Goal: Information Seeking & Learning: Learn about a topic

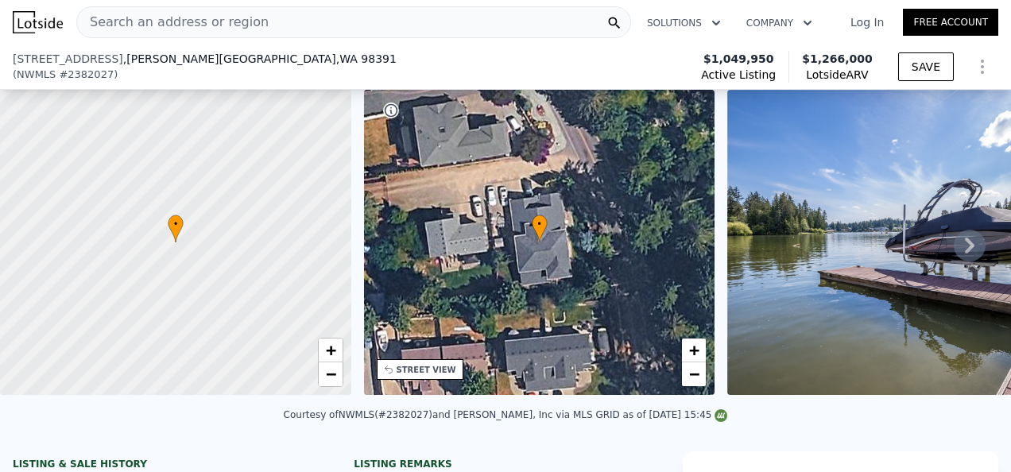
scroll to position [73, 0]
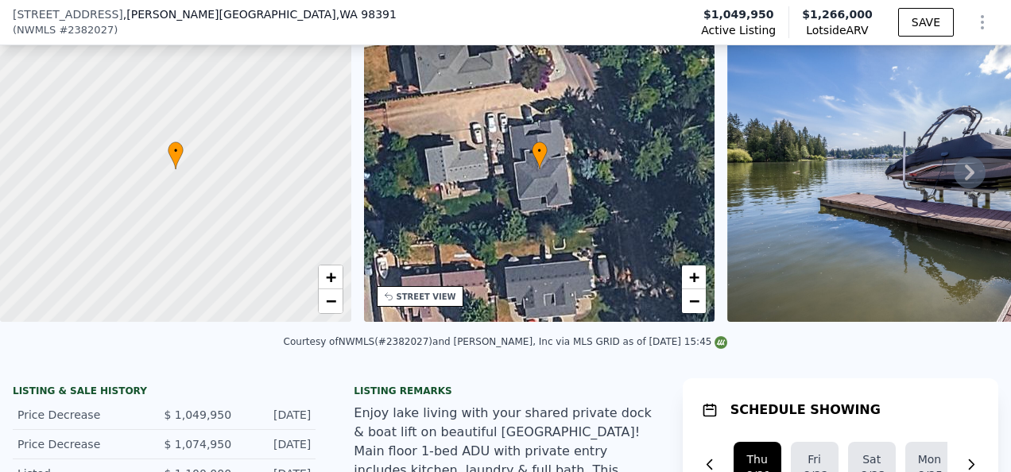
click at [968, 172] on icon at bounding box center [969, 173] width 32 height 32
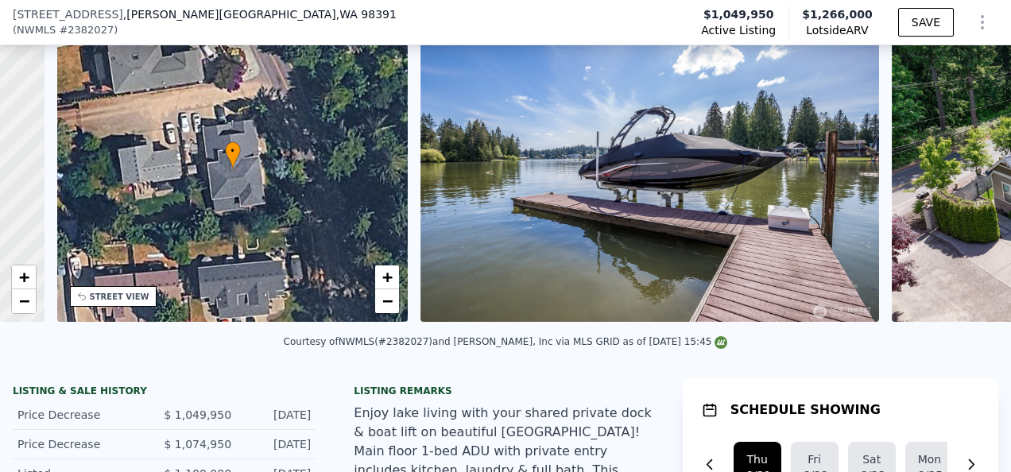
scroll to position [0, 369]
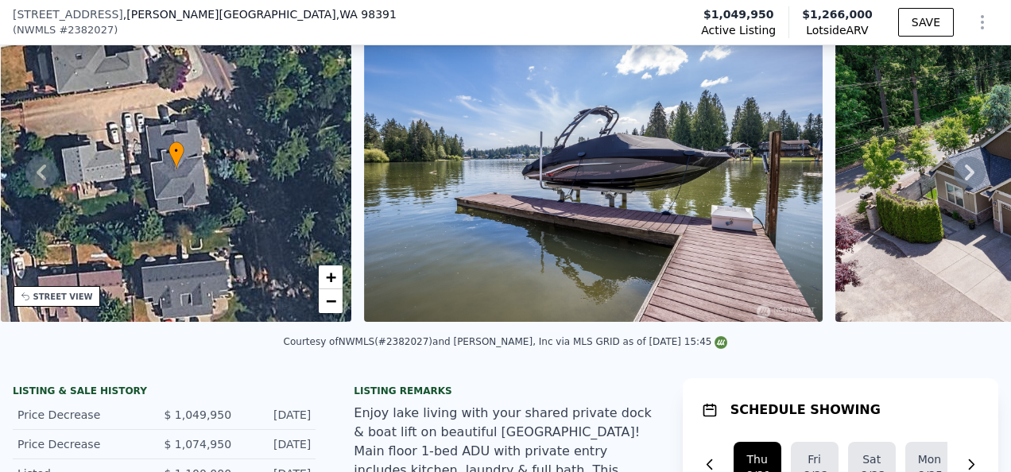
click at [968, 176] on icon at bounding box center [969, 173] width 32 height 32
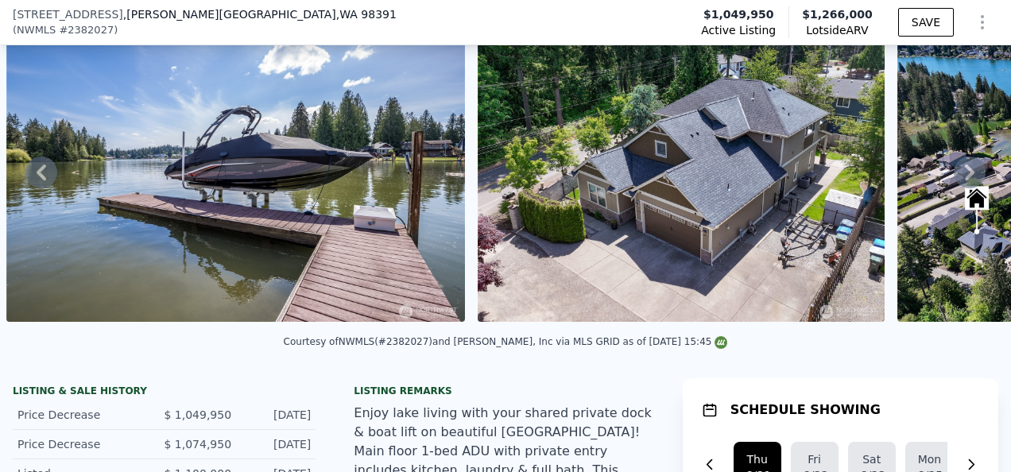
click at [968, 176] on icon at bounding box center [969, 173] width 32 height 32
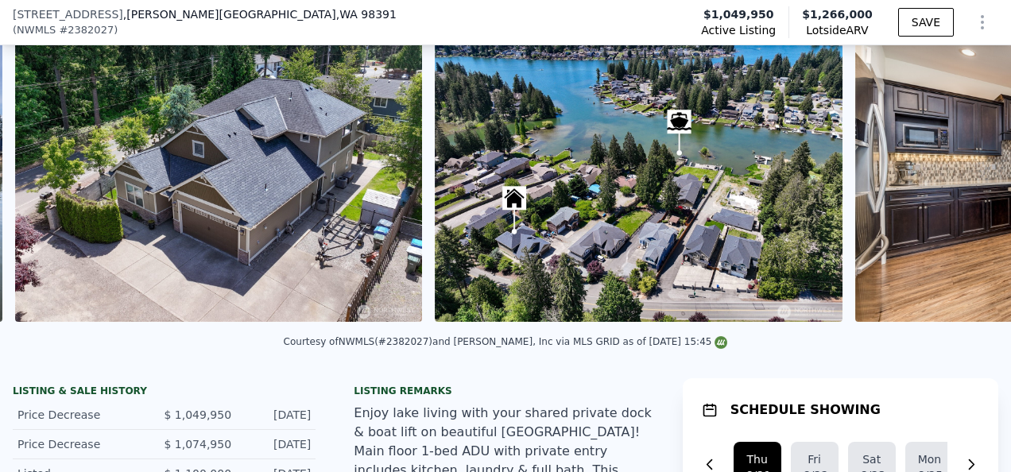
scroll to position [0, 1197]
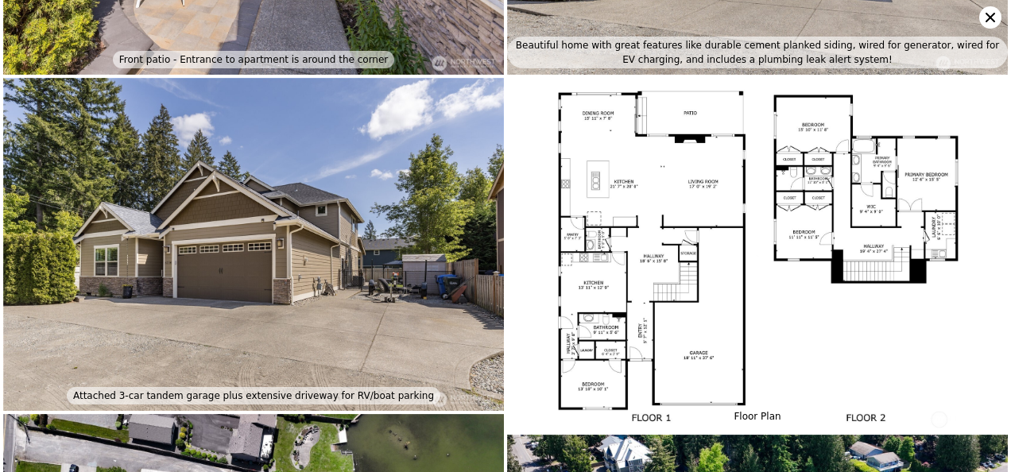
scroll to position [5695, 0]
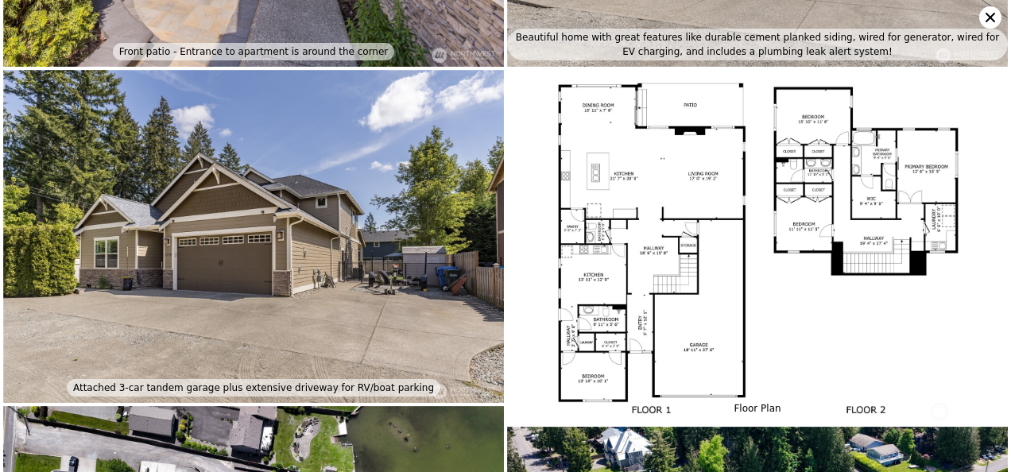
click at [709, 118] on img at bounding box center [757, 247] width 501 height 354
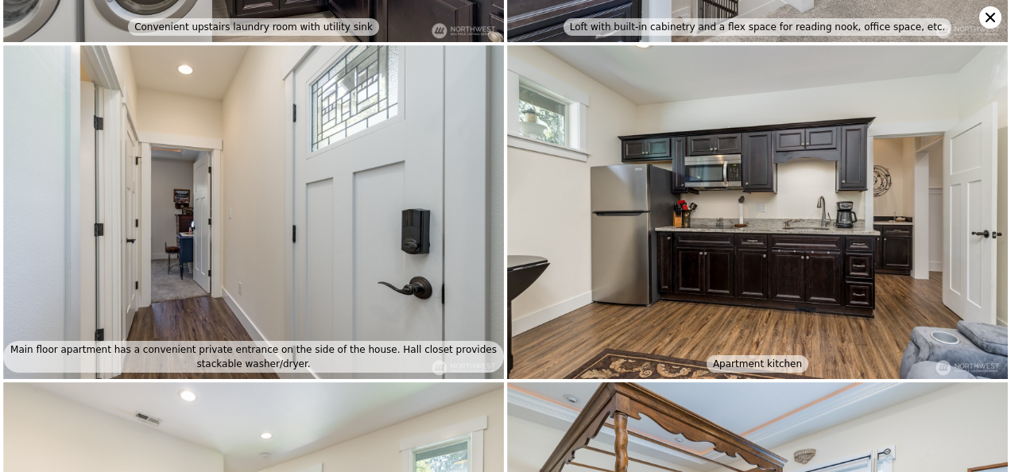
scroll to position [3699, 0]
click at [724, 186] on img at bounding box center [757, 212] width 501 height 334
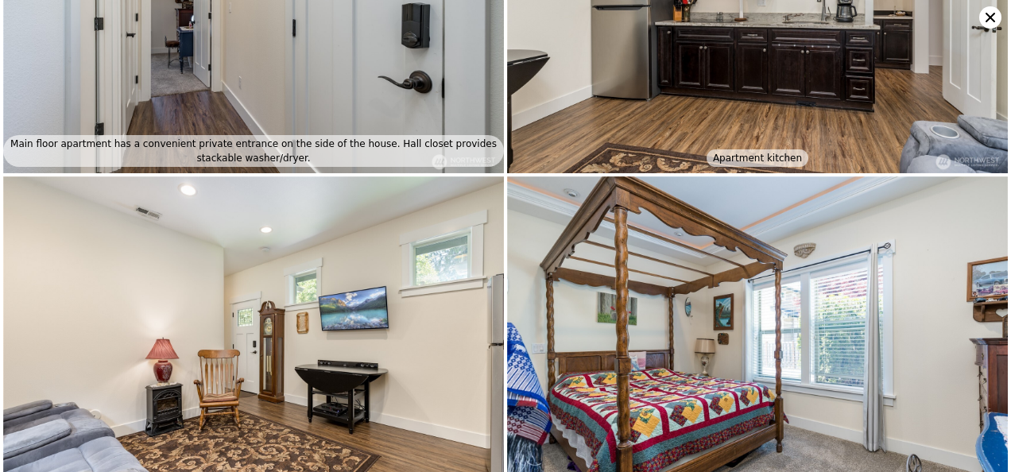
scroll to position [4031, 0]
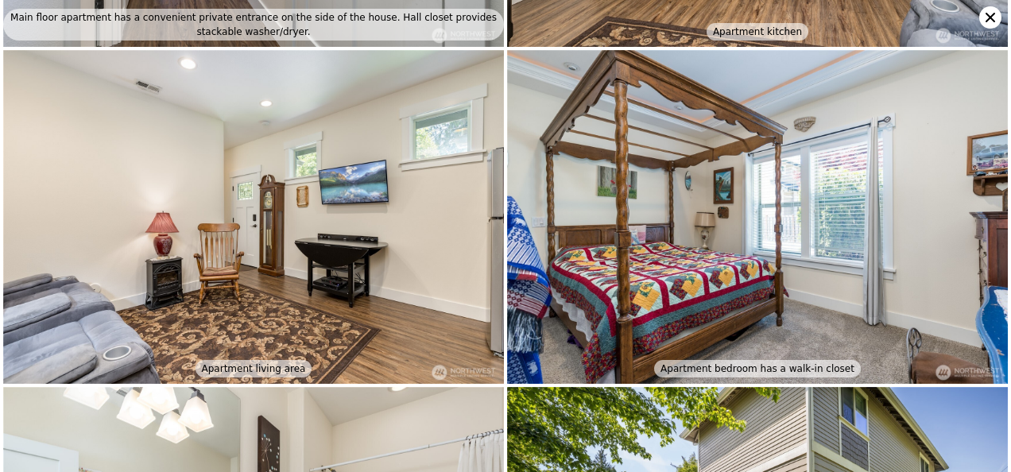
click at [984, 16] on icon at bounding box center [990, 17] width 22 height 22
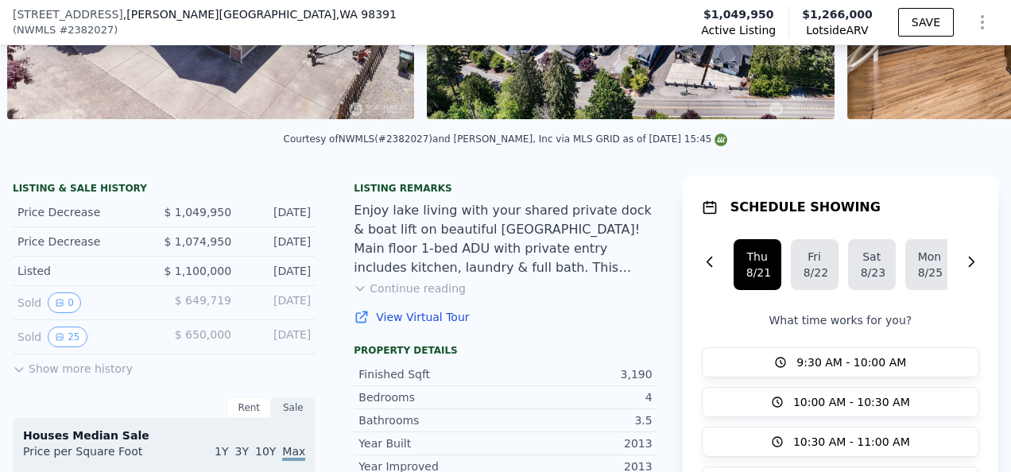
scroll to position [311, 0]
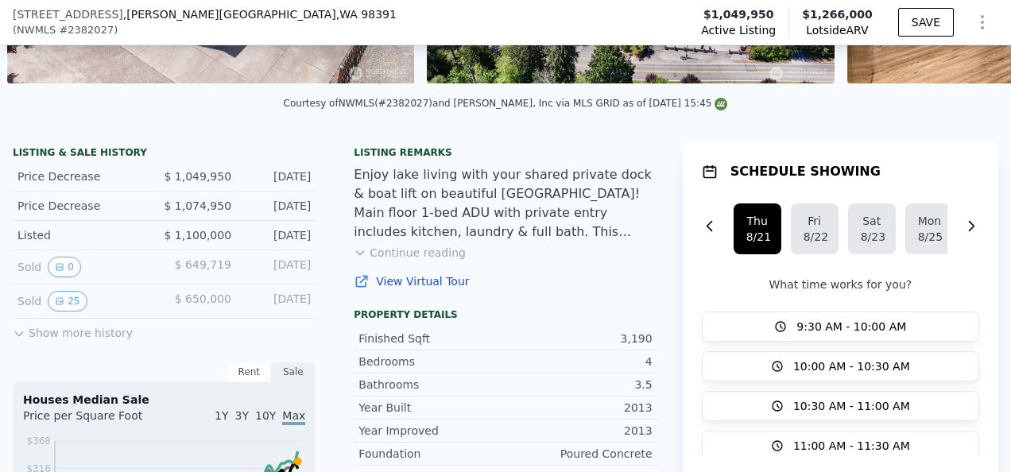
click at [66, 339] on button "Show more history" at bounding box center [73, 330] width 120 height 22
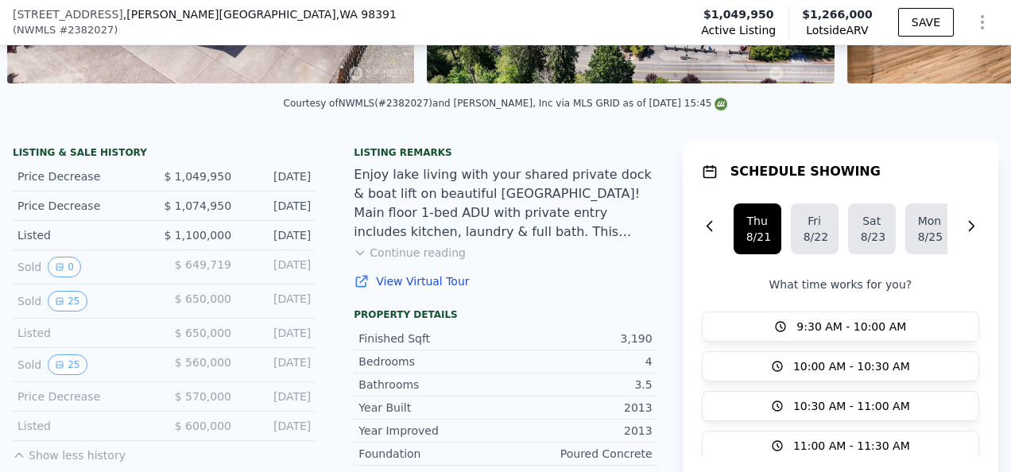
scroll to position [391, 0]
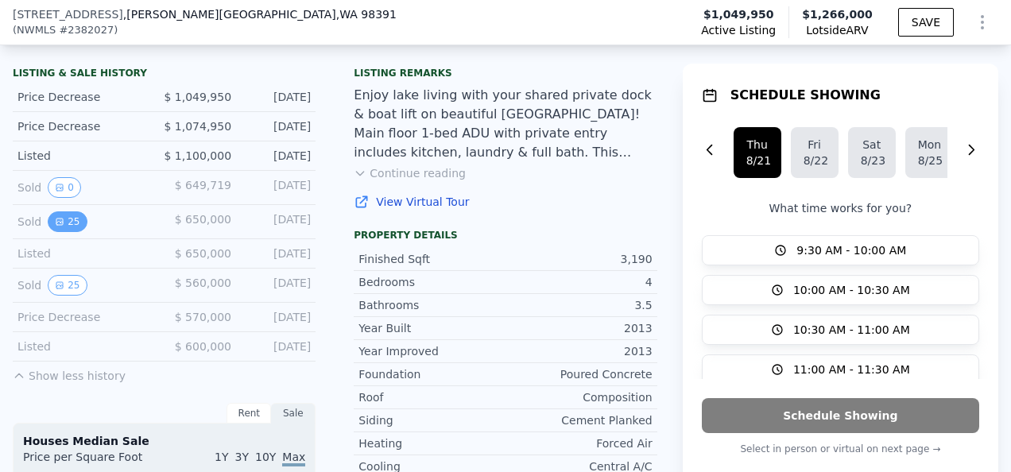
click at [74, 232] on button "25" at bounding box center [67, 221] width 39 height 21
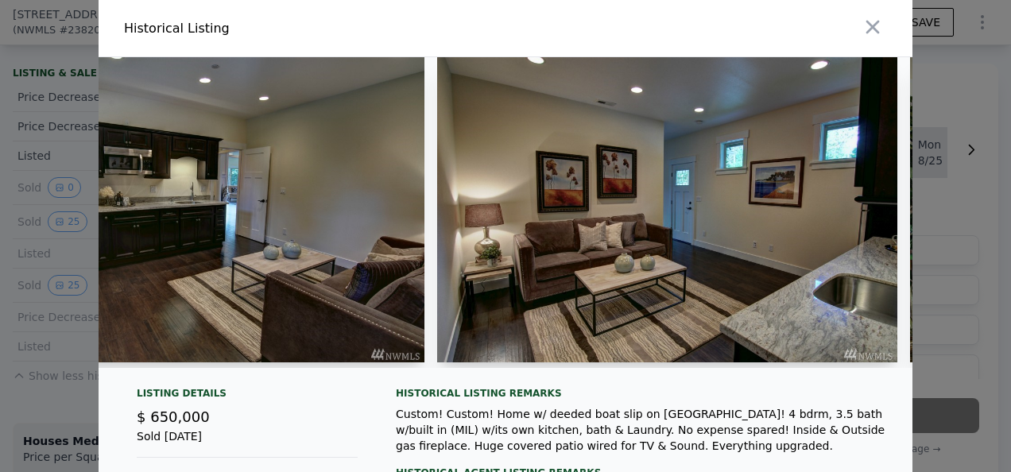
scroll to position [0, 7303]
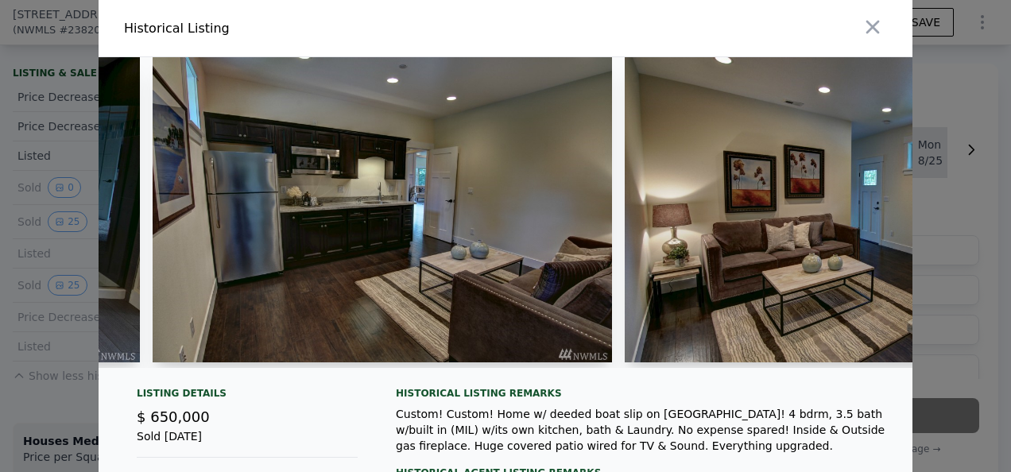
click at [308, 237] on img at bounding box center [382, 209] width 459 height 305
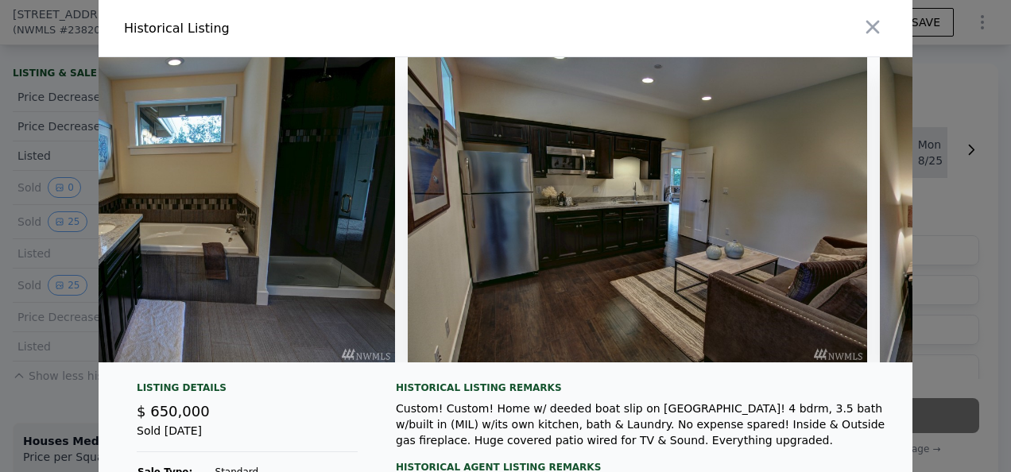
scroll to position [0, 7025]
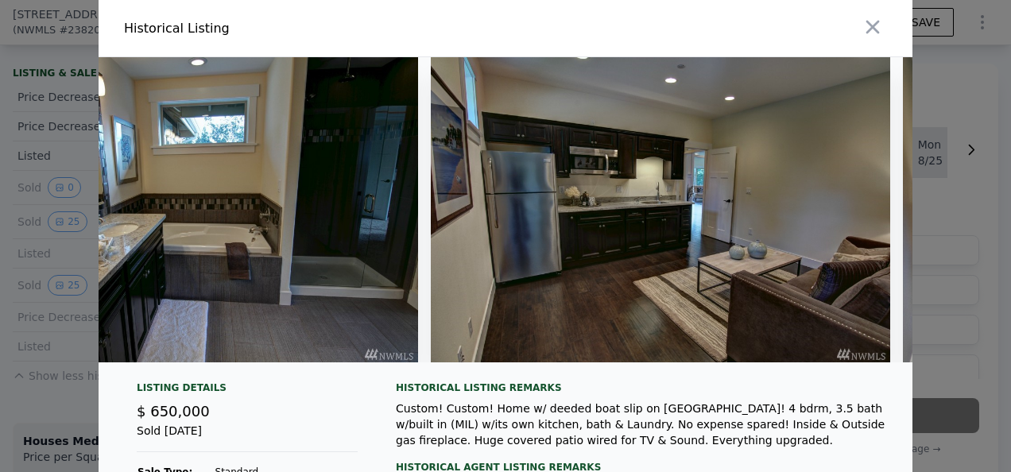
click at [25, 248] on div at bounding box center [505, 236] width 1011 height 472
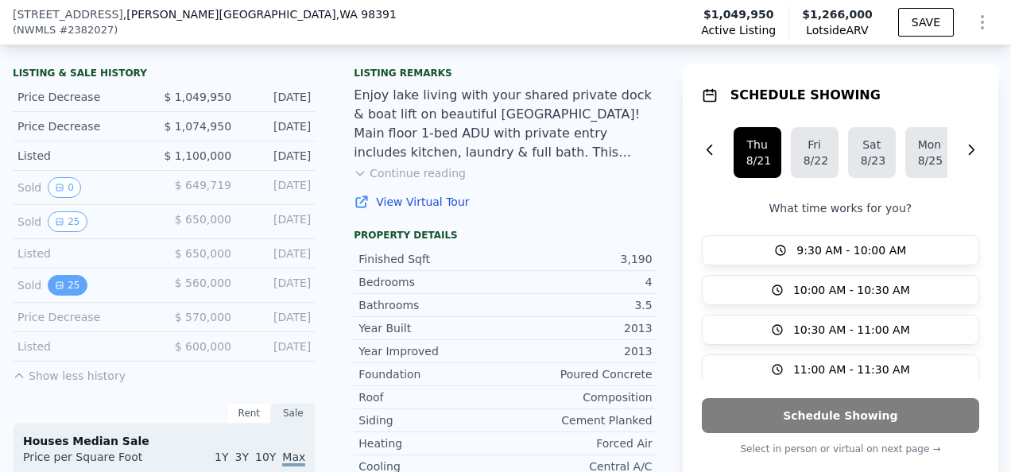
click at [64, 289] on button "25" at bounding box center [67, 285] width 39 height 21
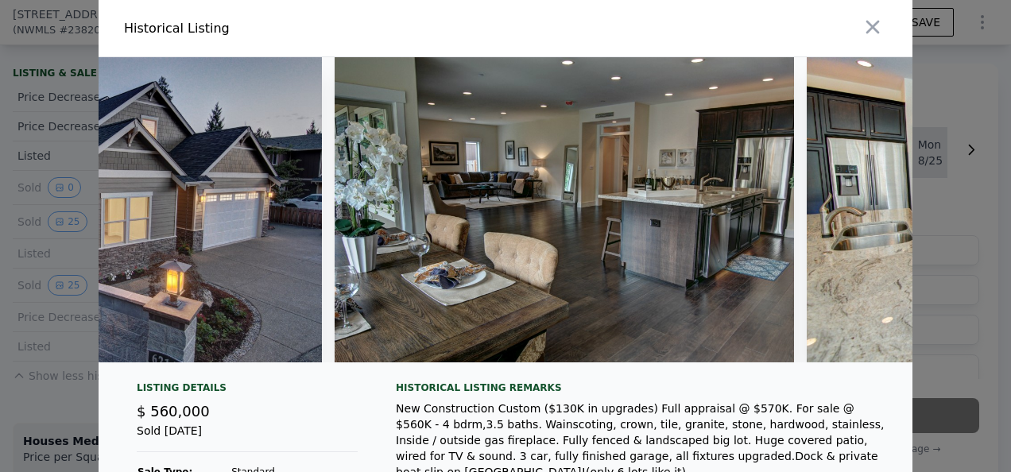
scroll to position [0, 0]
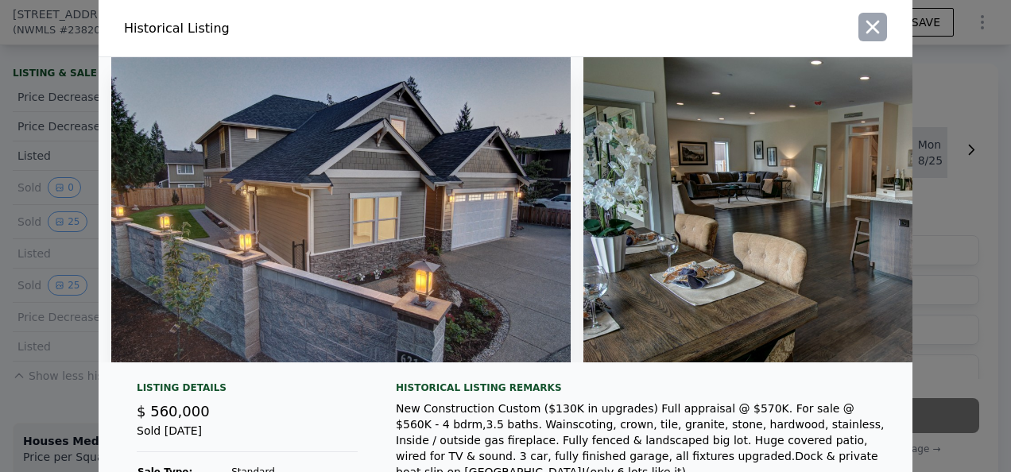
click at [874, 22] on icon "button" at bounding box center [872, 27] width 22 height 22
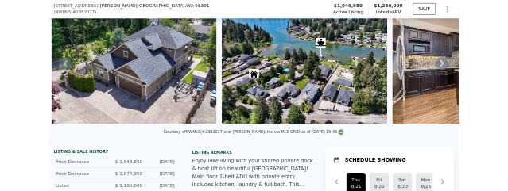
scroll to position [238, 0]
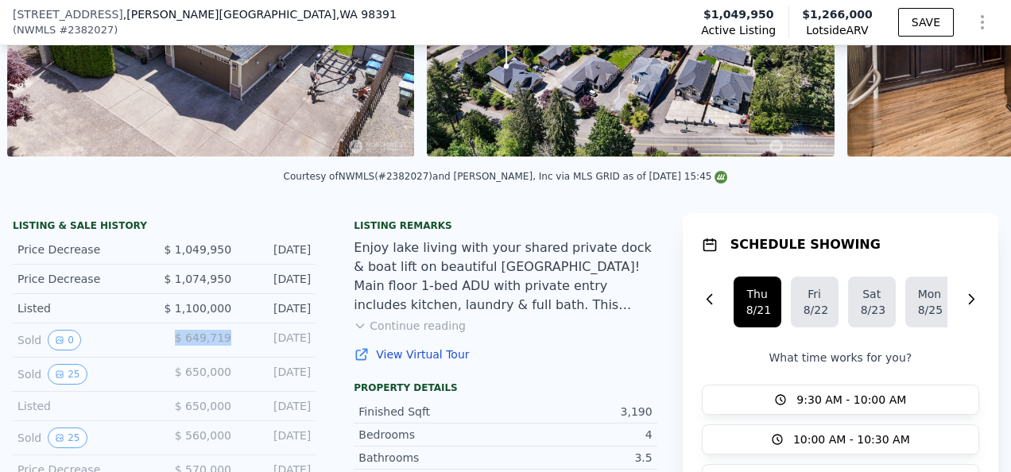
drag, startPoint x: 175, startPoint y: 348, endPoint x: 229, endPoint y: 347, distance: 54.0
click at [229, 347] on div "Sold 0 $ 649,719 [DATE]" at bounding box center [164, 340] width 303 height 34
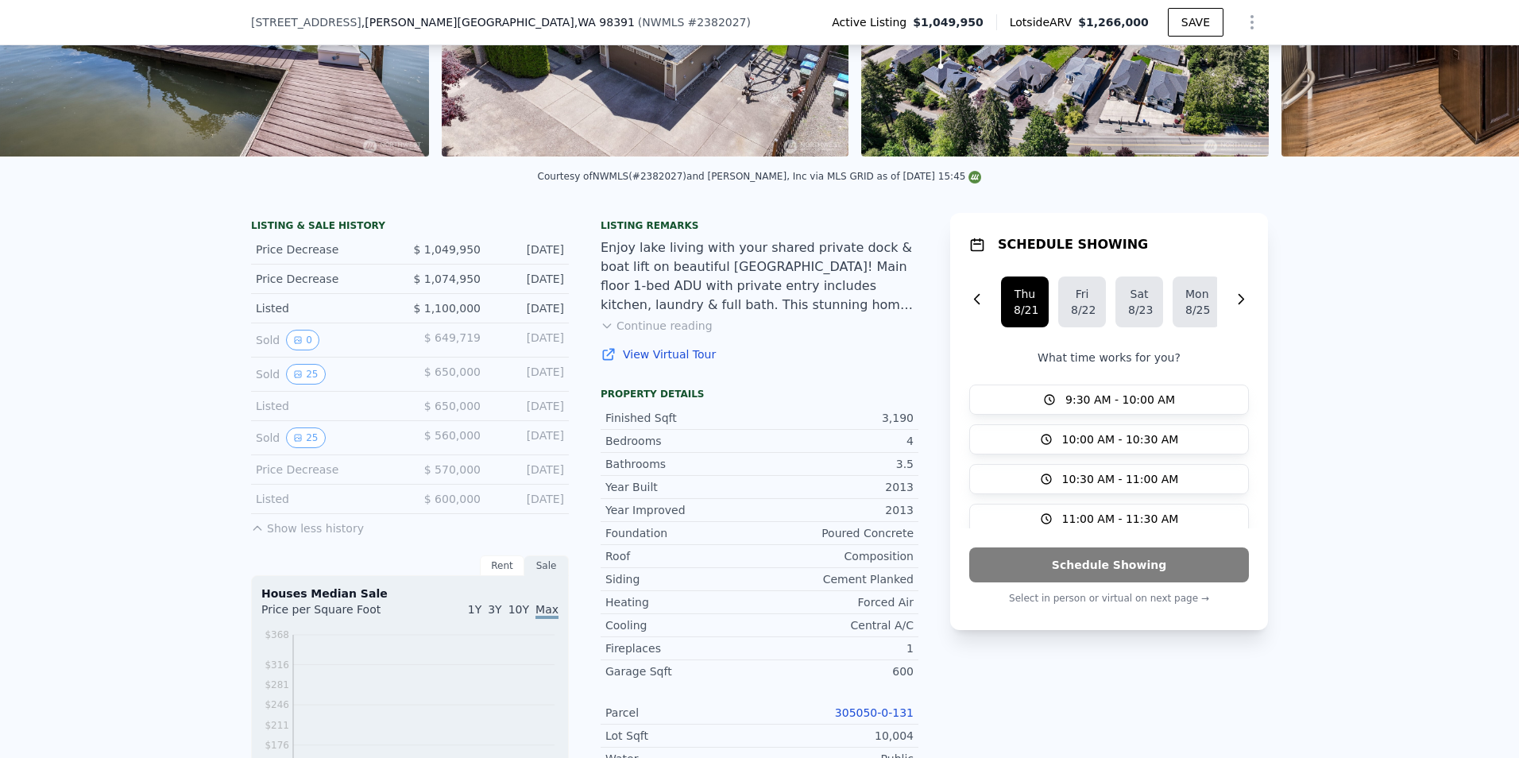
scroll to position [0, 1198]
